Goal: Transaction & Acquisition: Purchase product/service

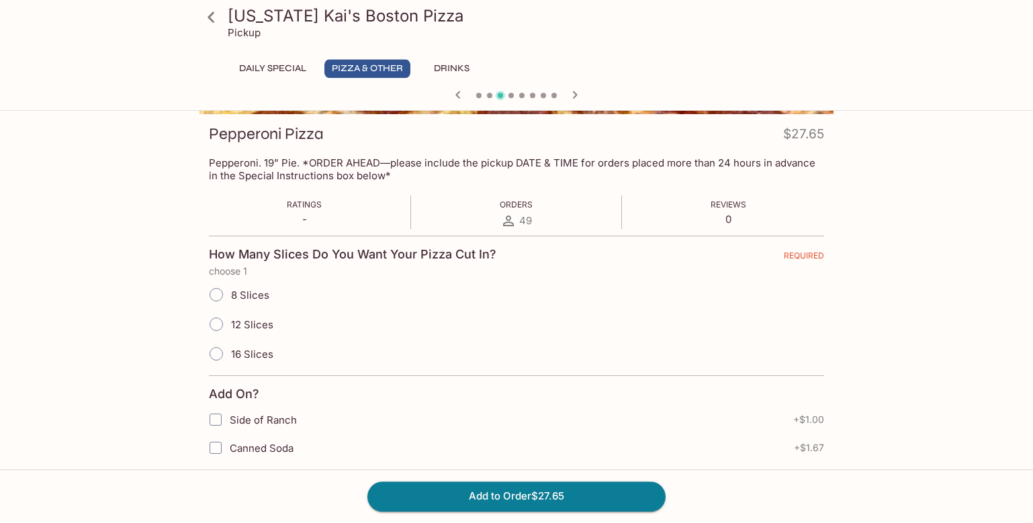
scroll to position [178, 0]
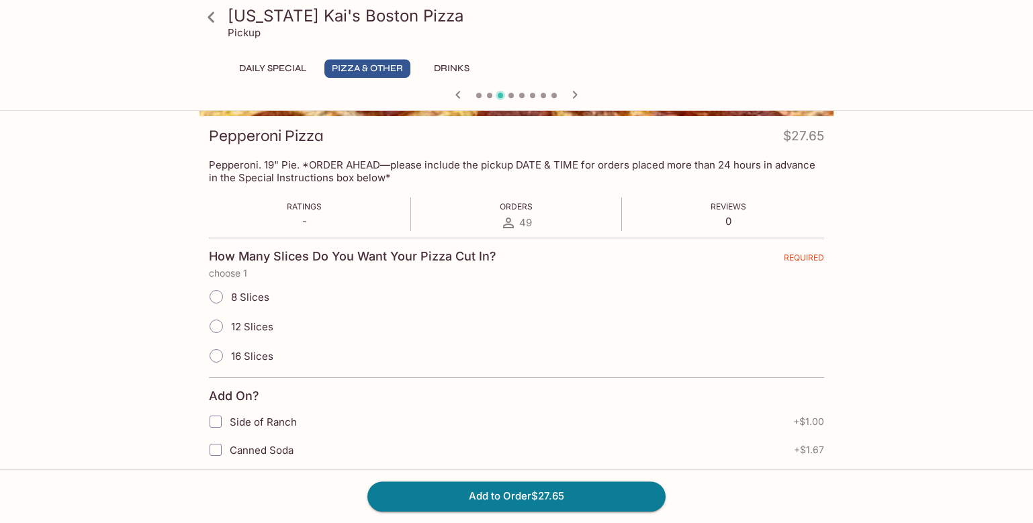
click at [217, 296] on input "8 Slices" at bounding box center [216, 297] width 28 height 28
radio input "true"
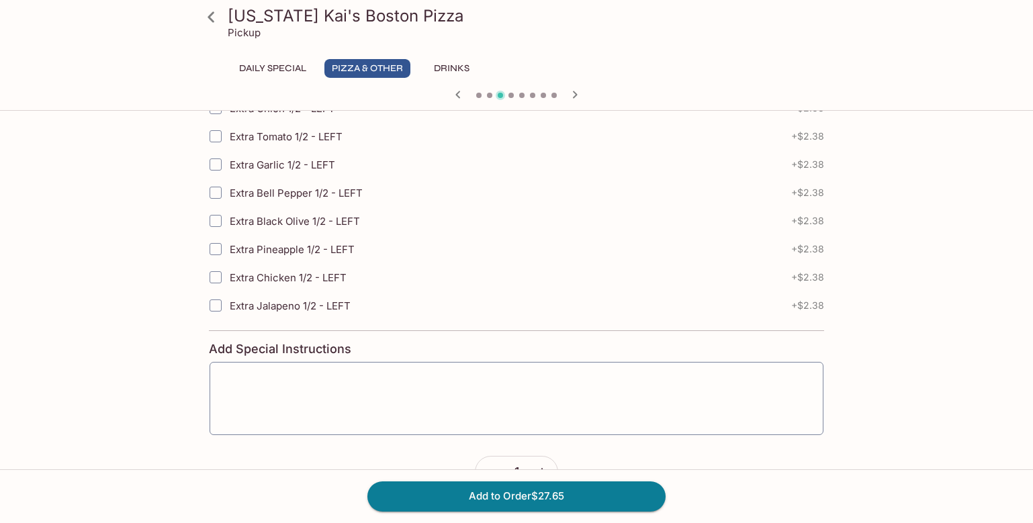
scroll to position [1939, 0]
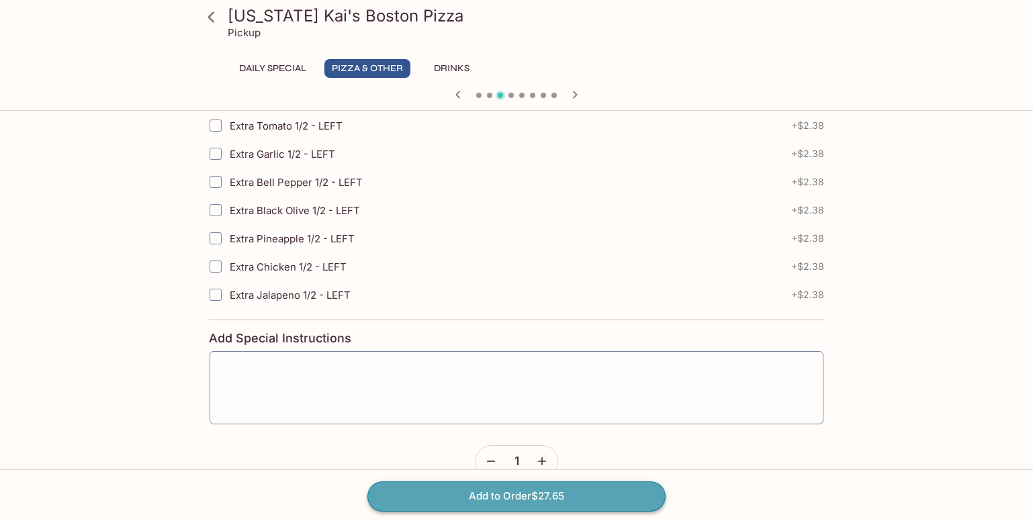
click at [514, 497] on button "Add to Order $27.65" at bounding box center [516, 496] width 298 height 30
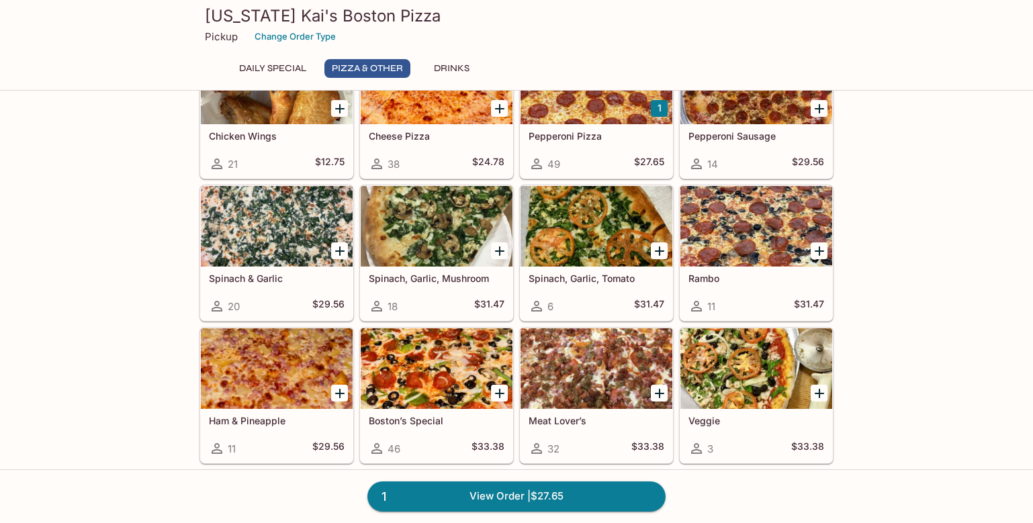
scroll to position [289, 0]
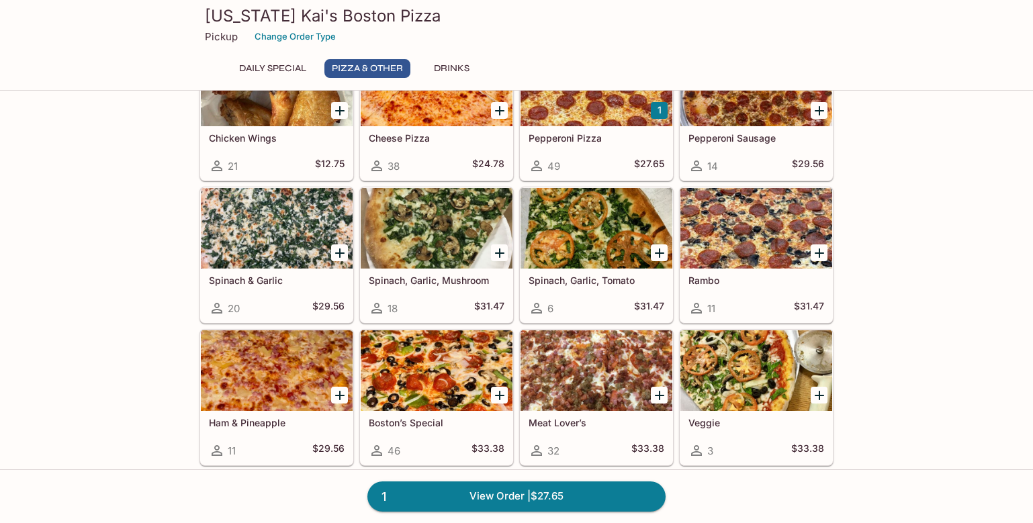
click at [432, 238] on div at bounding box center [437, 228] width 152 height 81
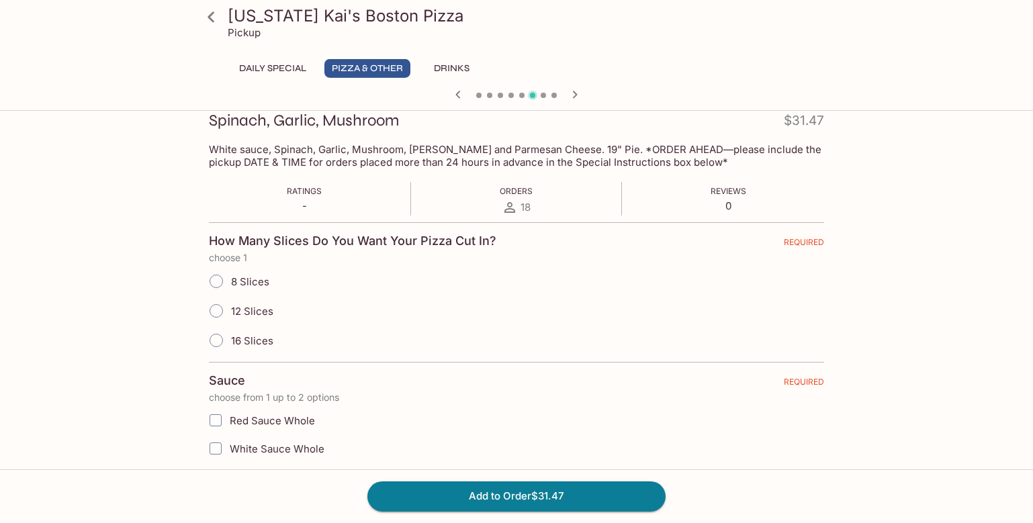
scroll to position [205, 0]
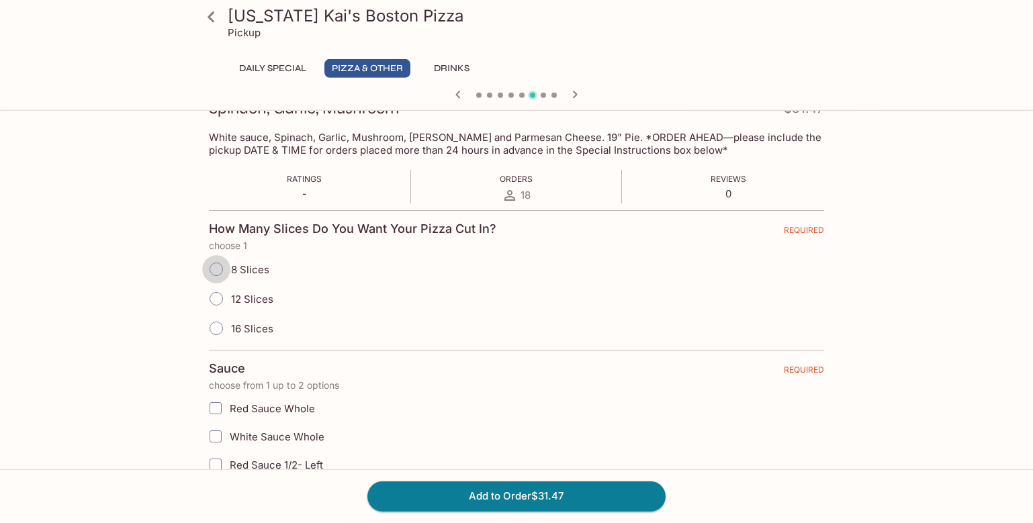
click at [220, 263] on input "8 Slices" at bounding box center [216, 269] width 28 height 28
radio input "true"
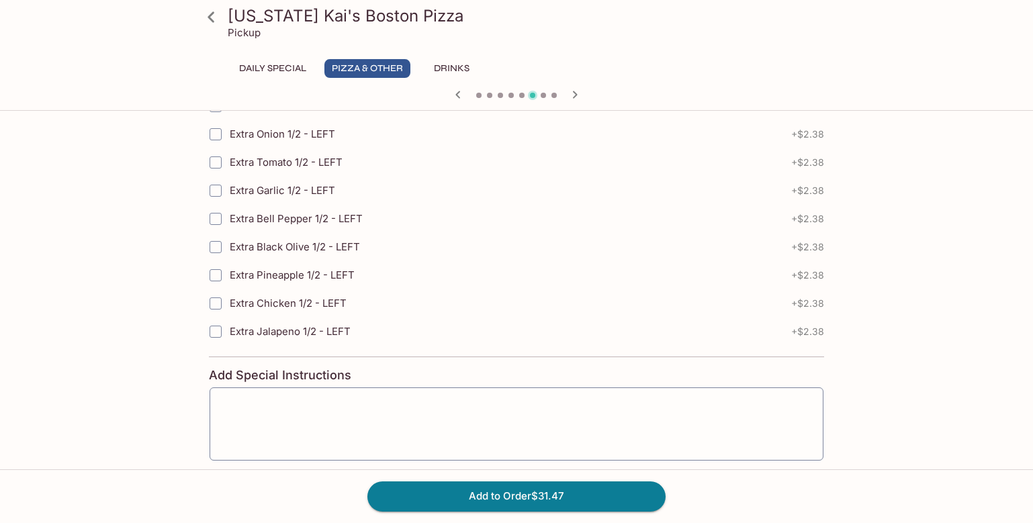
scroll to position [2156, 0]
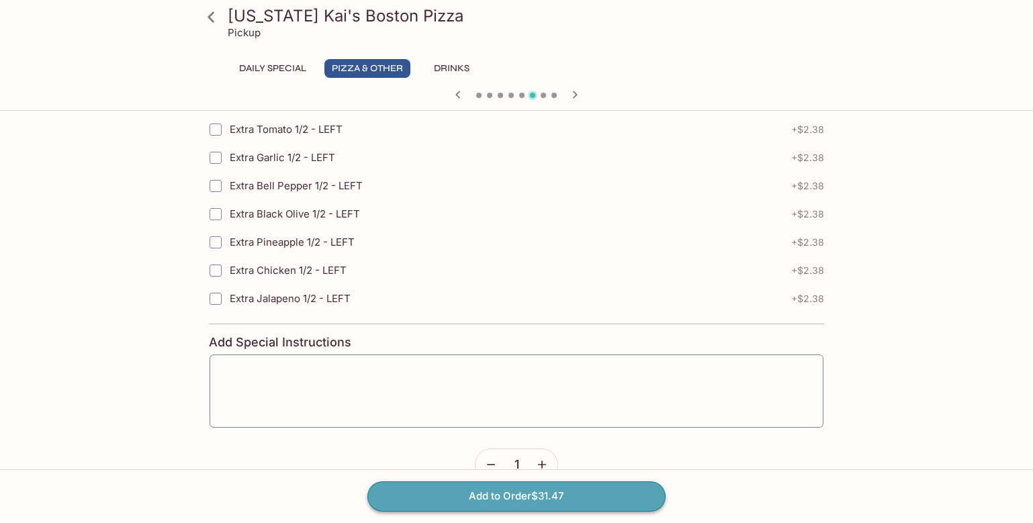
click at [501, 501] on button "Add to Order $31.47" at bounding box center [516, 496] width 298 height 30
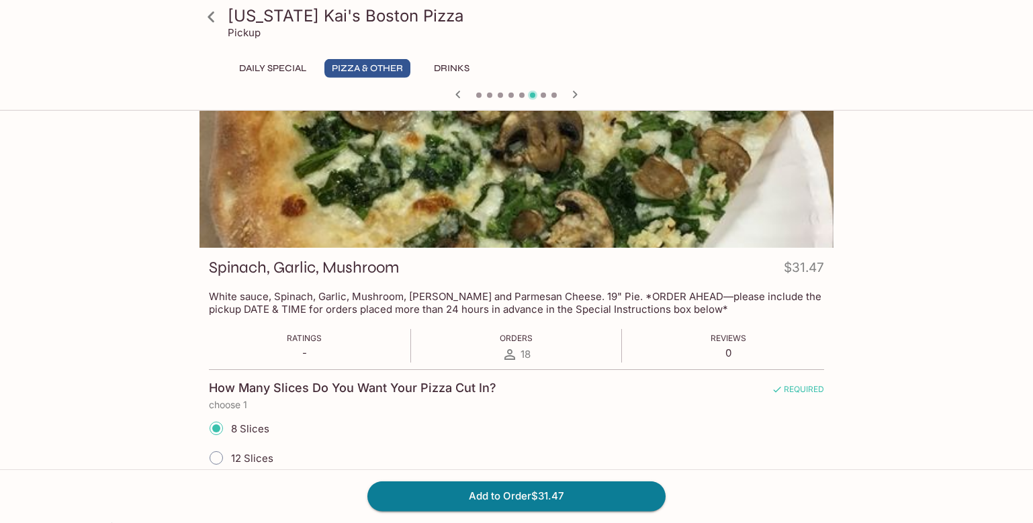
scroll to position [42, 0]
